Goal: Task Accomplishment & Management: Use online tool/utility

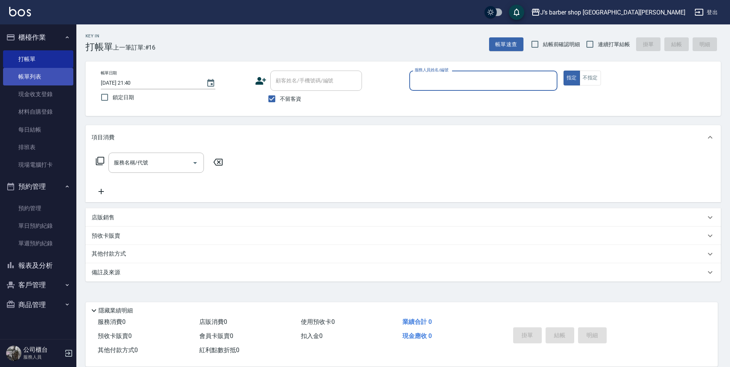
click at [50, 81] on link "帳單列表" at bounding box center [38, 77] width 70 height 18
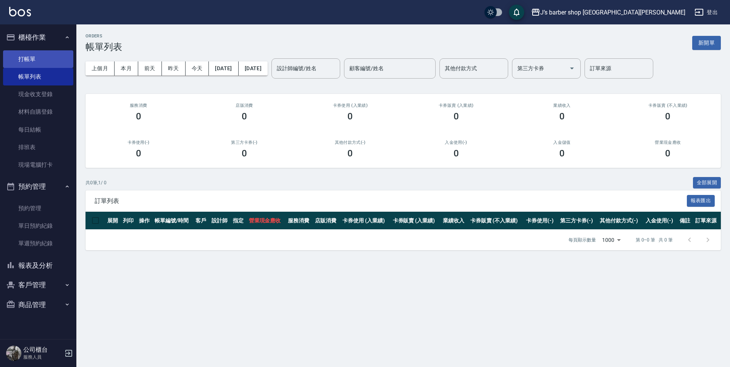
click at [27, 55] on link "打帳單" at bounding box center [38, 59] width 70 height 18
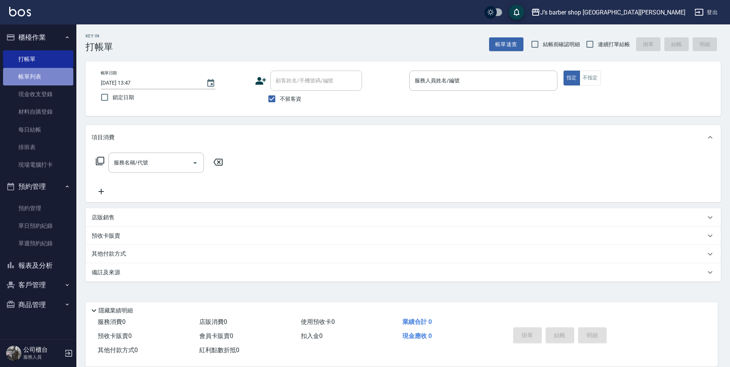
click at [49, 78] on link "帳單列表" at bounding box center [38, 77] width 70 height 18
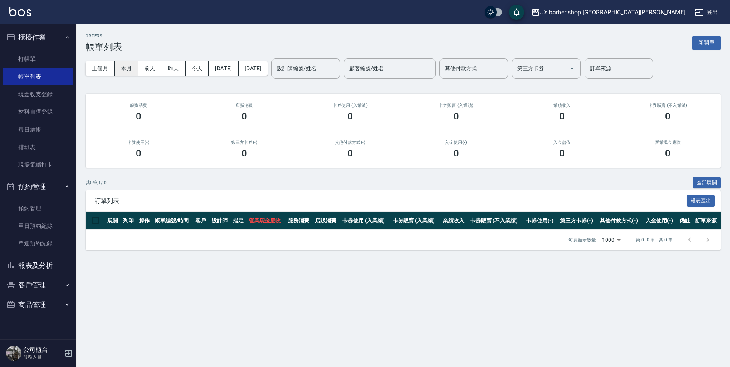
click at [128, 63] on button "本月" at bounding box center [127, 68] width 24 height 14
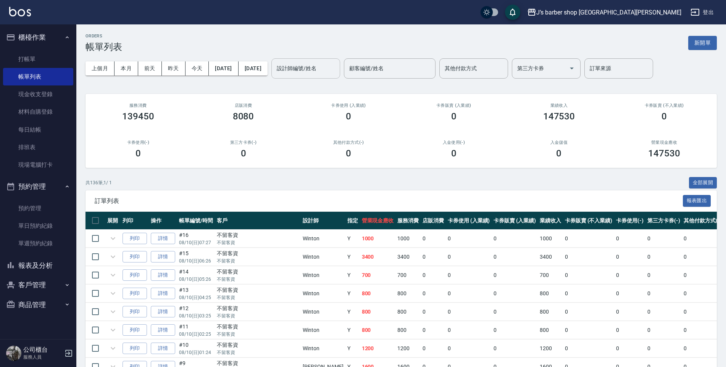
click at [327, 71] on div "設計師編號/姓名 設計師編號/姓名" at bounding box center [306, 68] width 69 height 20
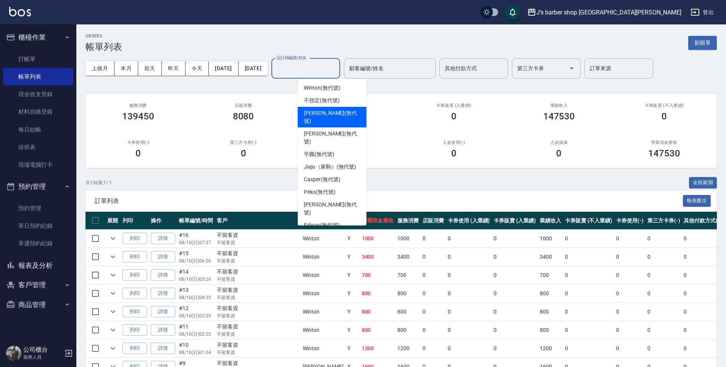
click at [316, 115] on span "[PERSON_NAME] (無代號)" at bounding box center [332, 117] width 57 height 16
type input "[PERSON_NAME](無代號)"
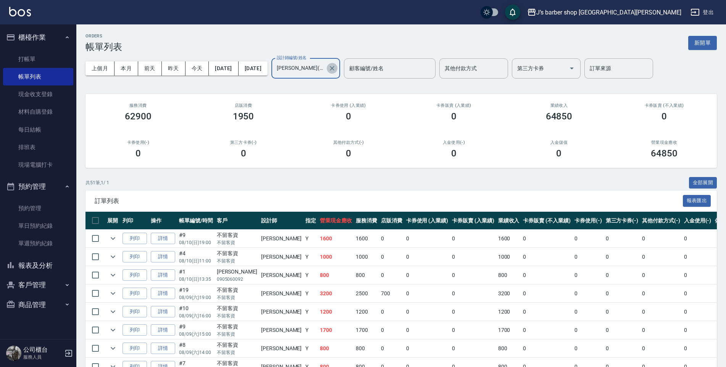
click at [335, 69] on icon "Clear" at bounding box center [332, 68] width 5 height 5
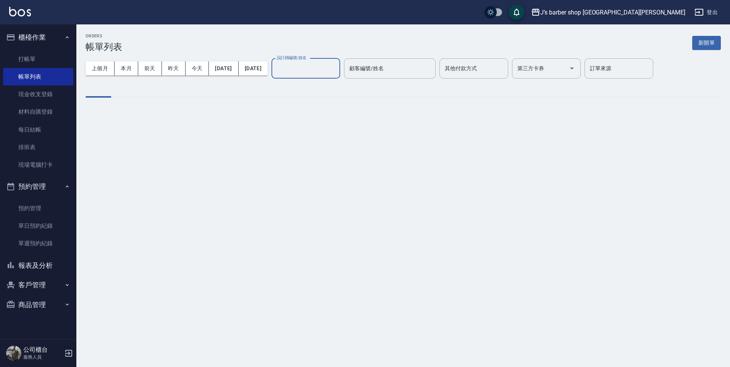
click at [337, 63] on input "設計師編號/姓名" at bounding box center [306, 68] width 62 height 13
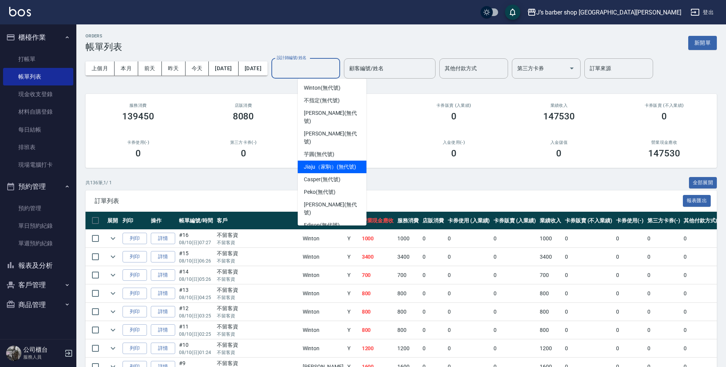
click at [315, 161] on div "Jiaju（家駒） (無代號)" at bounding box center [332, 167] width 69 height 13
type input "Jiaju（家駒）(無代號)"
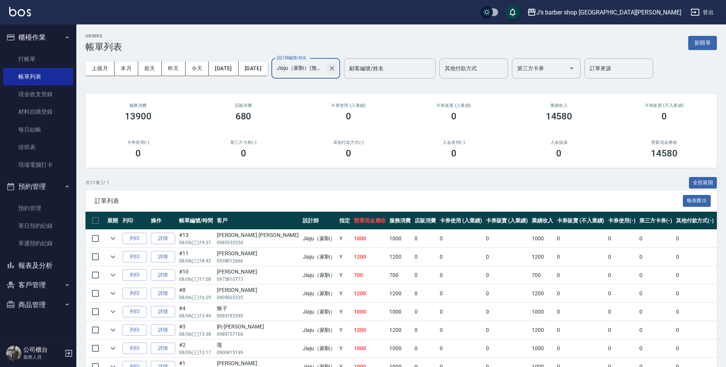
click at [336, 69] on icon "Clear" at bounding box center [332, 69] width 8 height 8
